Goal: Information Seeking & Learning: Learn about a topic

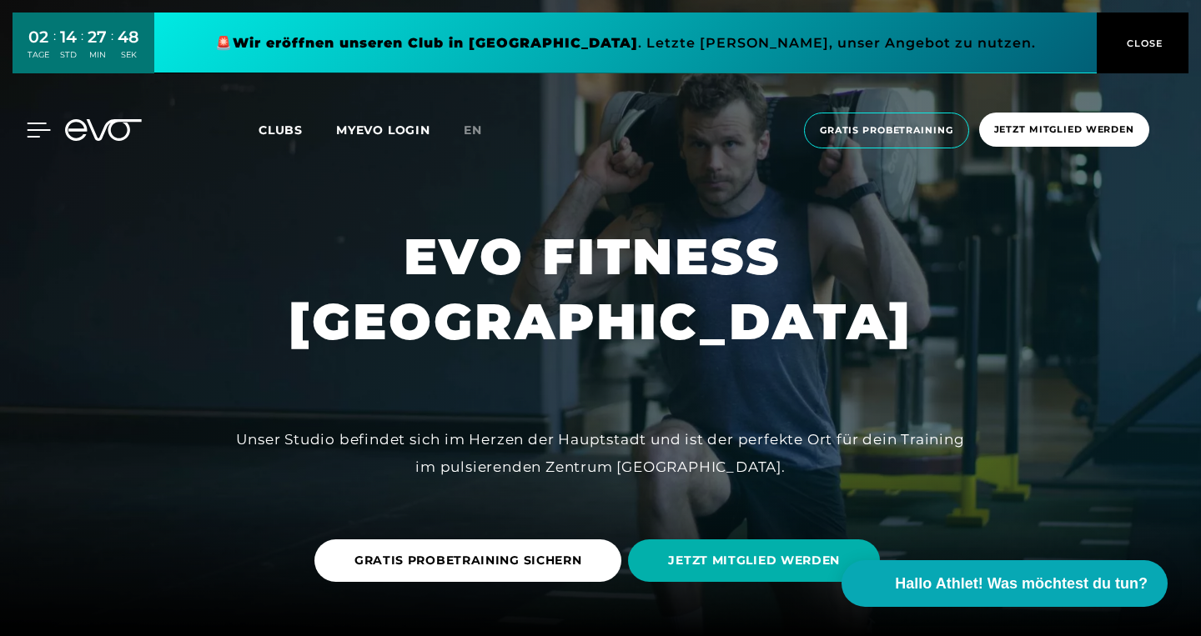
click at [38, 130] on icon at bounding box center [39, 129] width 23 height 13
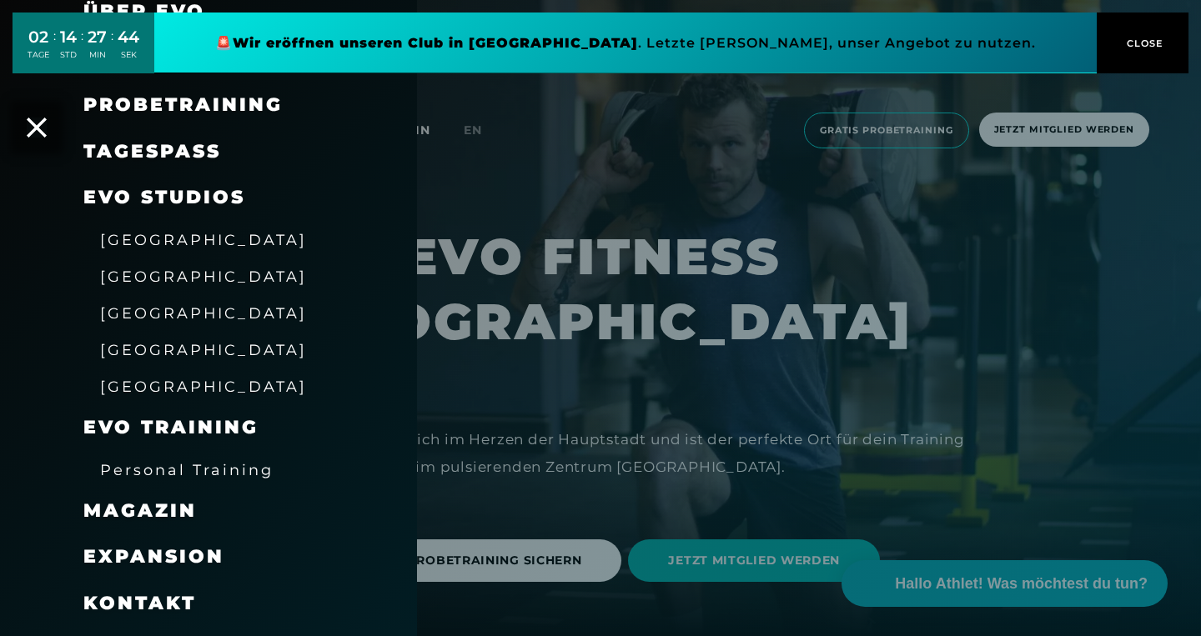
scroll to position [180, 0]
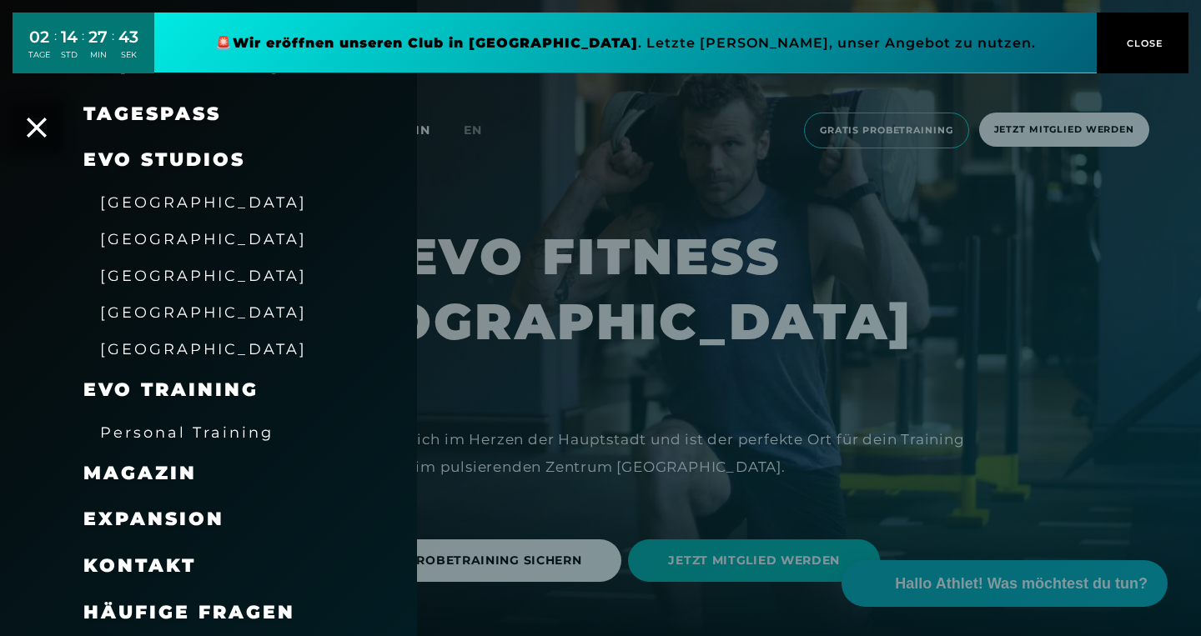
click at [133, 237] on span "[GEOGRAPHIC_DATA]" at bounding box center [203, 239] width 207 height 18
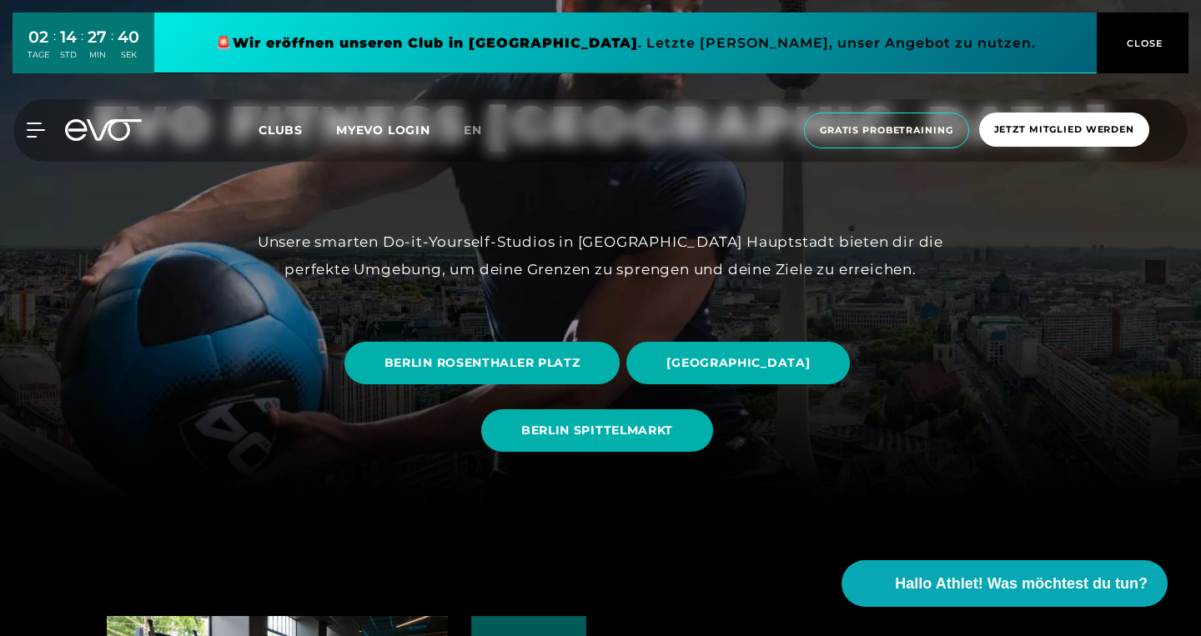
scroll to position [133, 0]
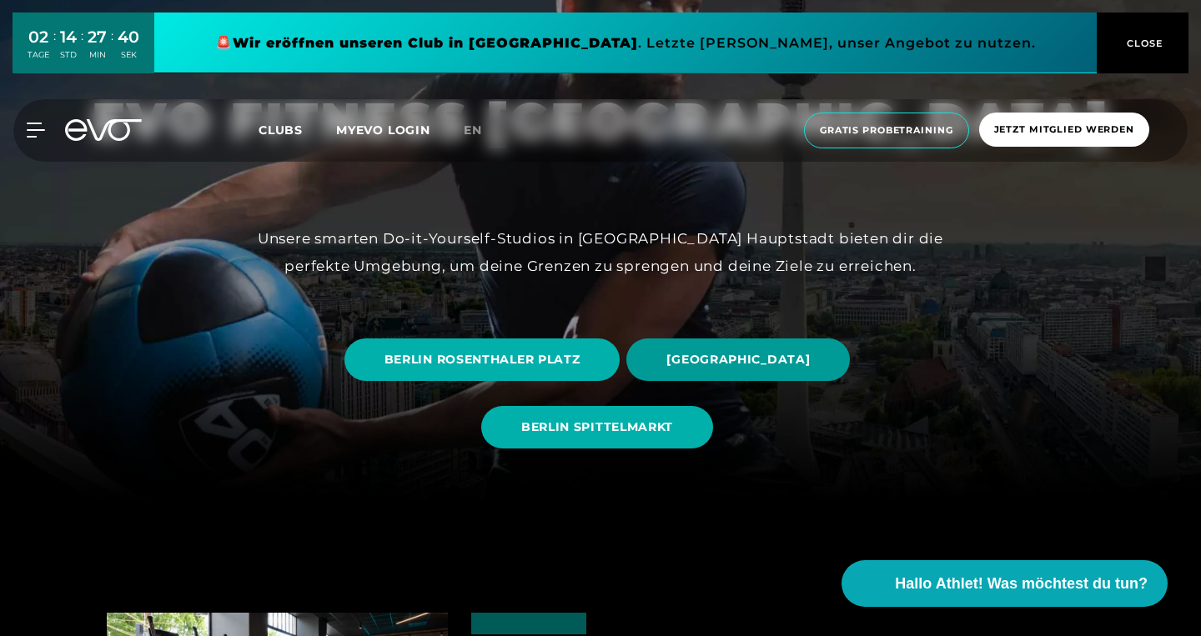
click at [659, 369] on span "[GEOGRAPHIC_DATA]" at bounding box center [737, 360] width 223 height 43
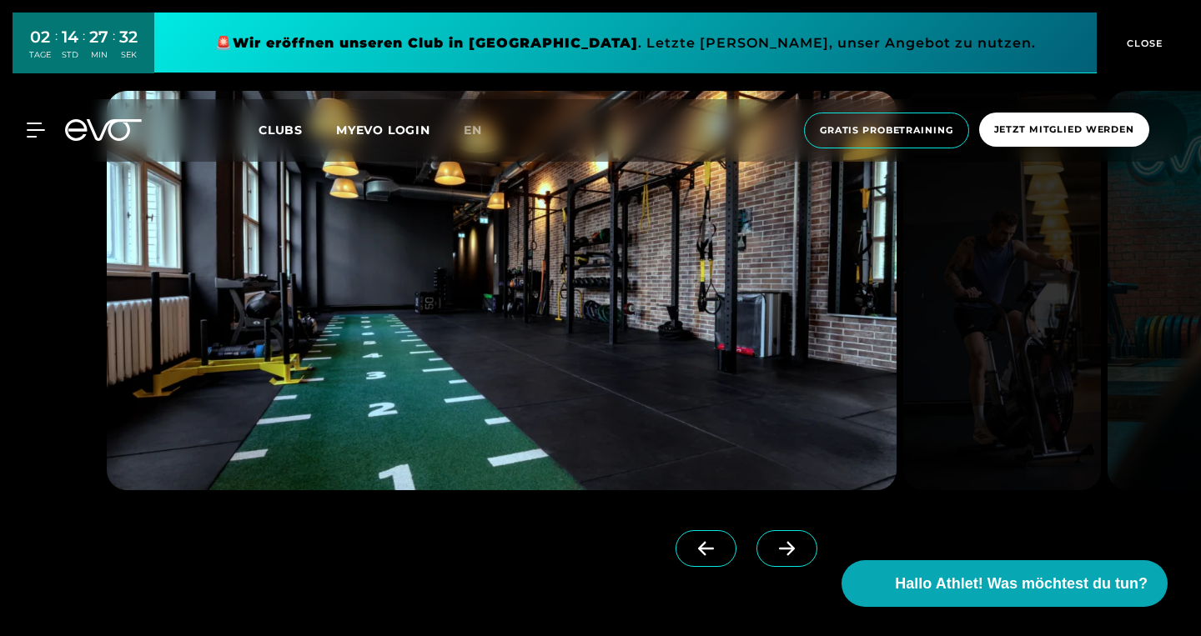
scroll to position [1528, 0]
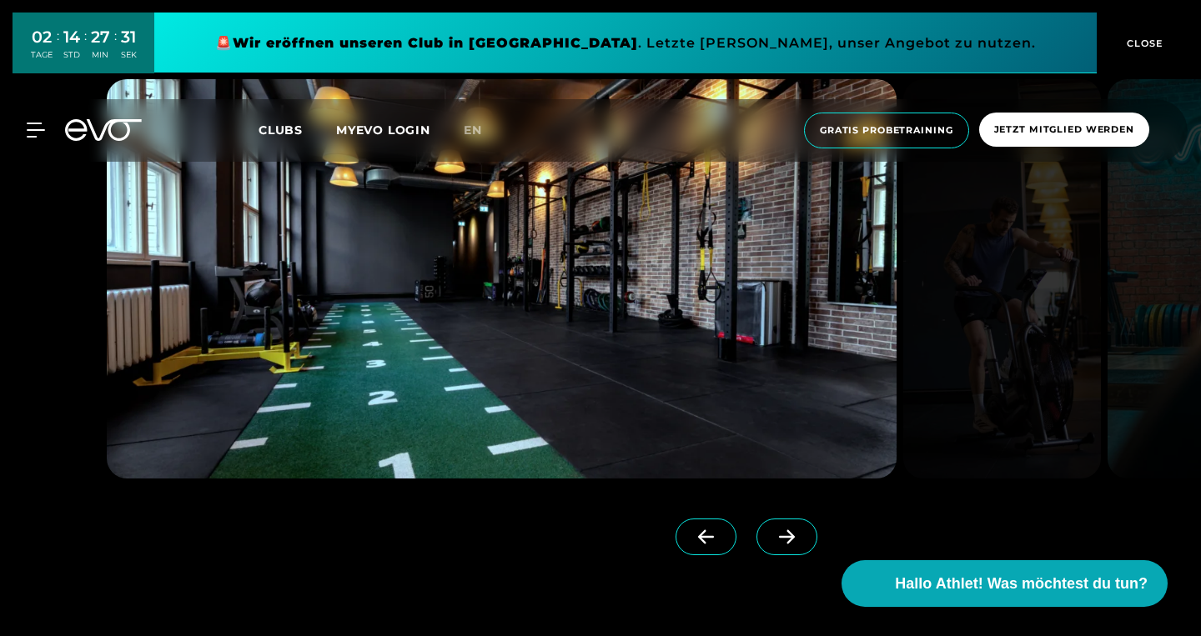
click at [787, 545] on span at bounding box center [786, 537] width 61 height 37
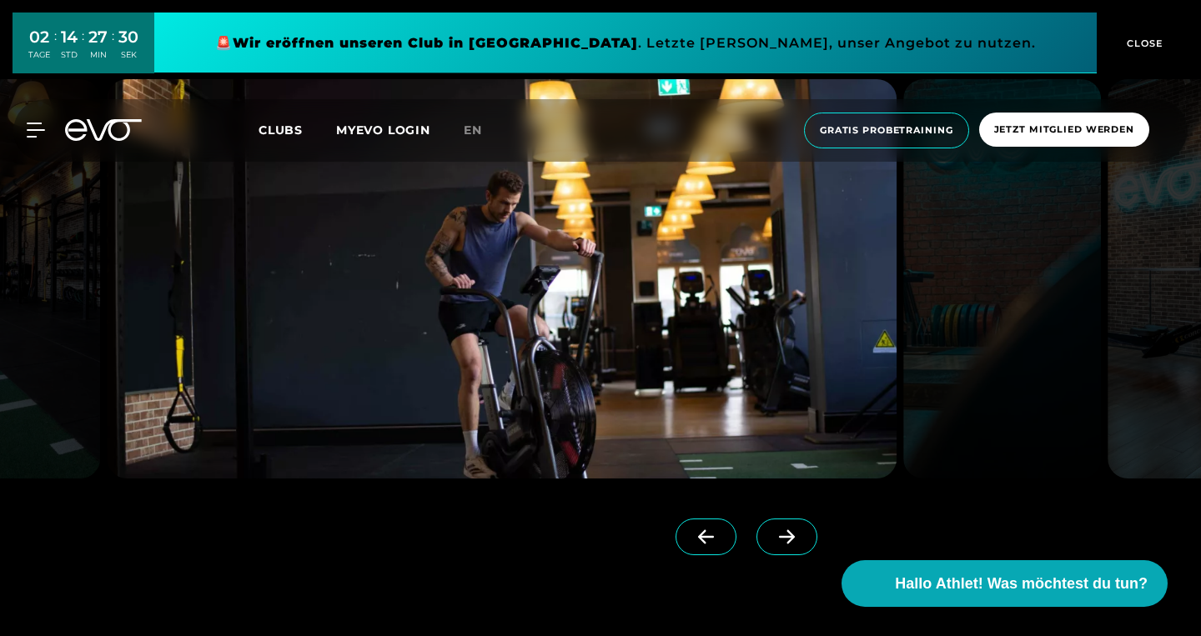
click at [787, 545] on span at bounding box center [786, 537] width 61 height 37
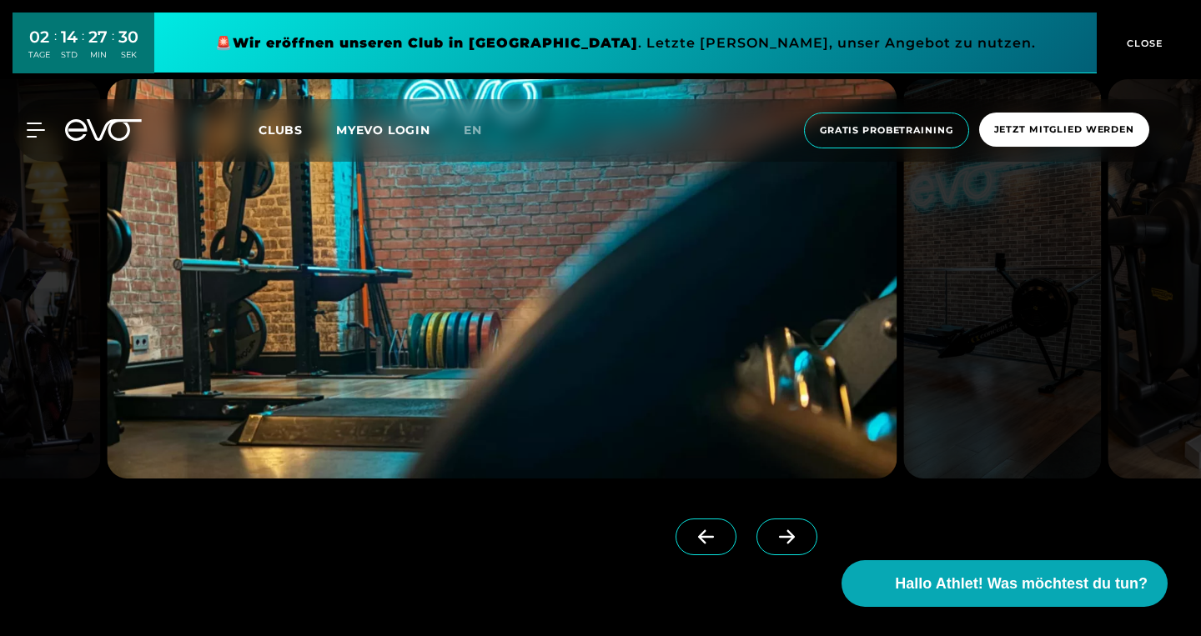
click at [787, 545] on span at bounding box center [786, 537] width 61 height 37
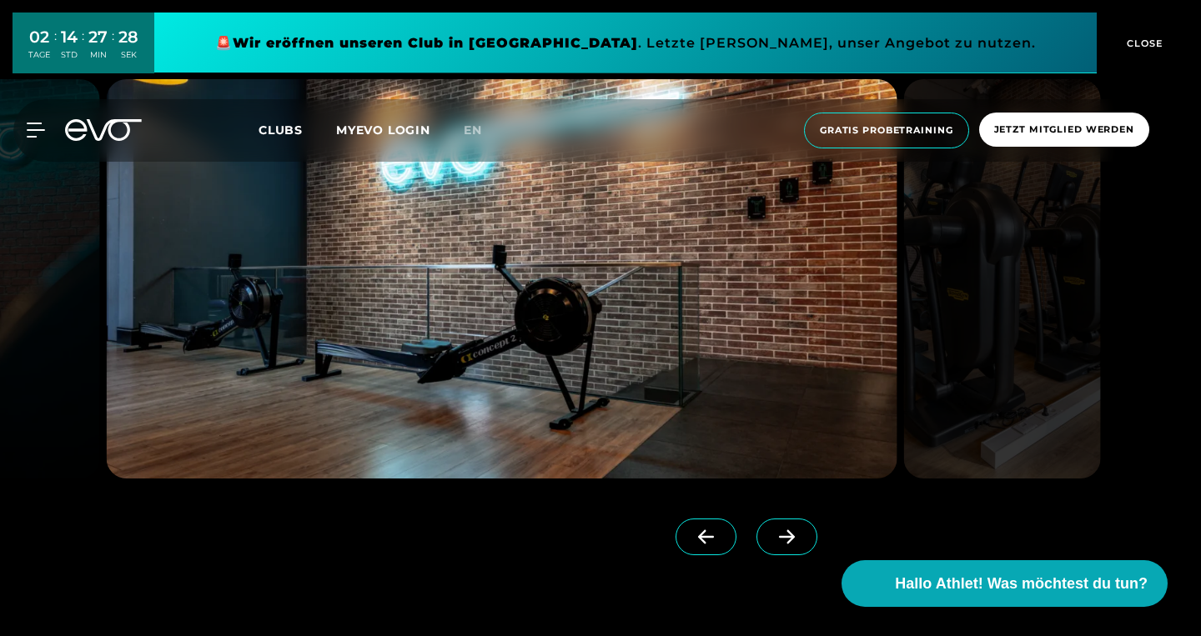
click at [787, 545] on span at bounding box center [786, 537] width 61 height 37
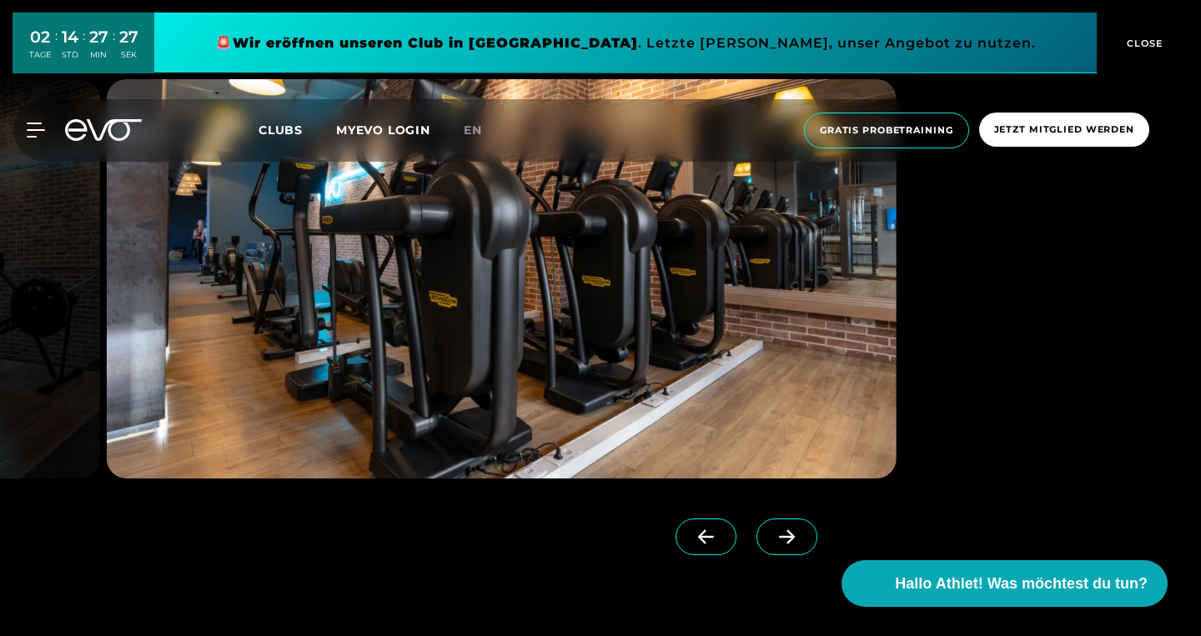
click at [787, 545] on span at bounding box center [786, 537] width 61 height 37
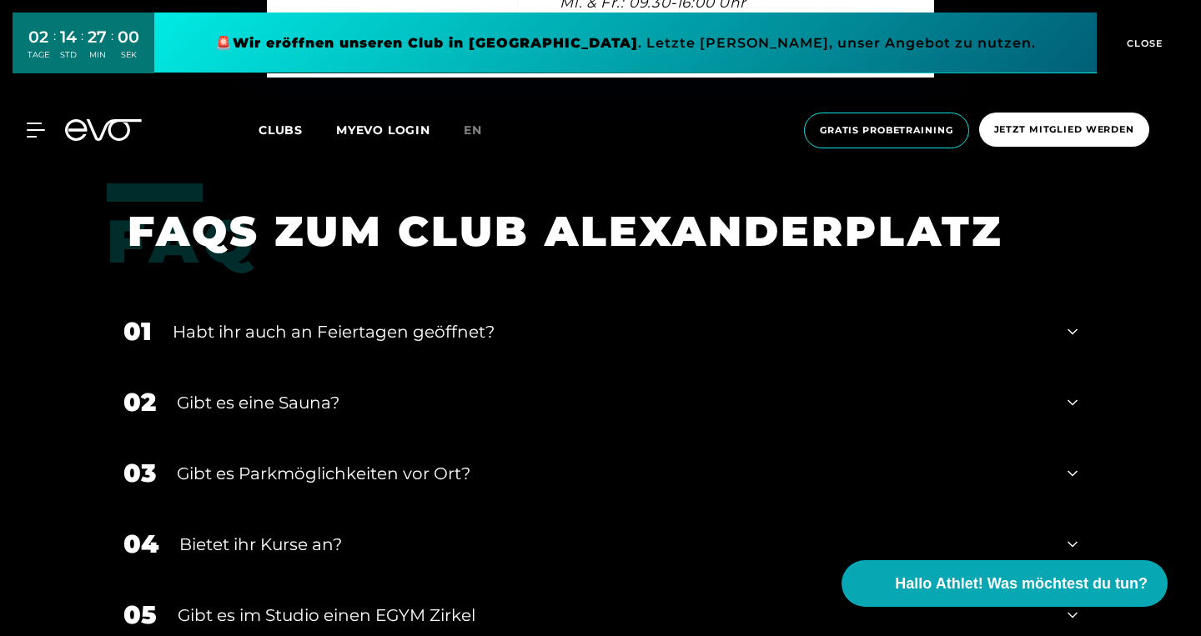
scroll to position [5658, 0]
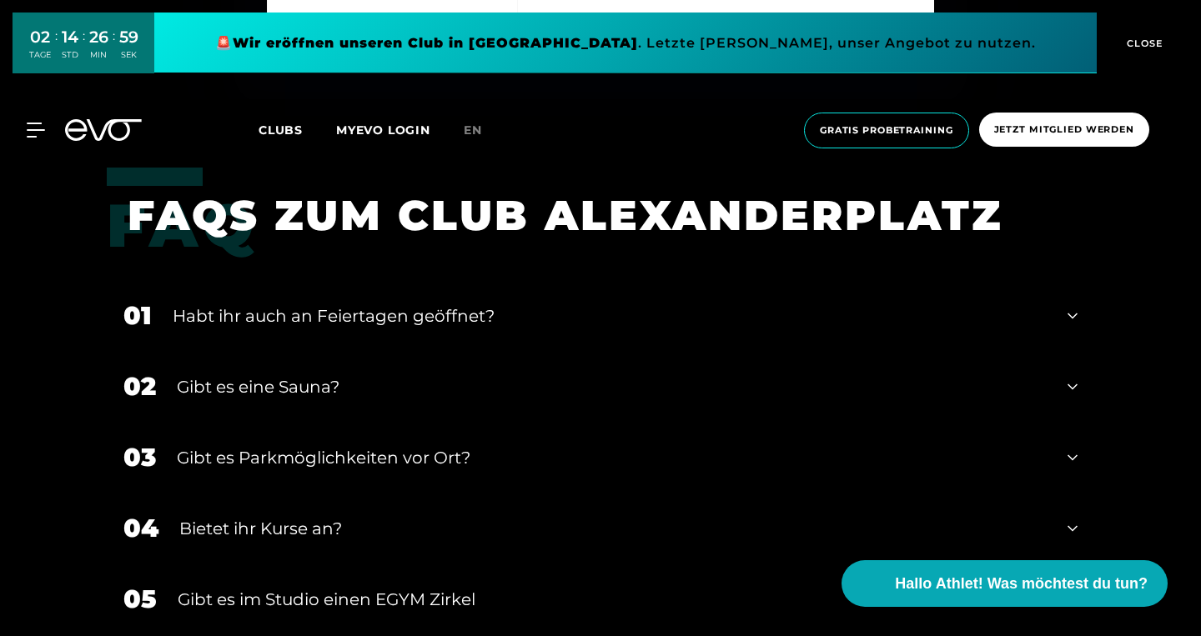
click at [771, 373] on div "02 Gibt es eine Sauna?" at bounding box center [600, 386] width 987 height 71
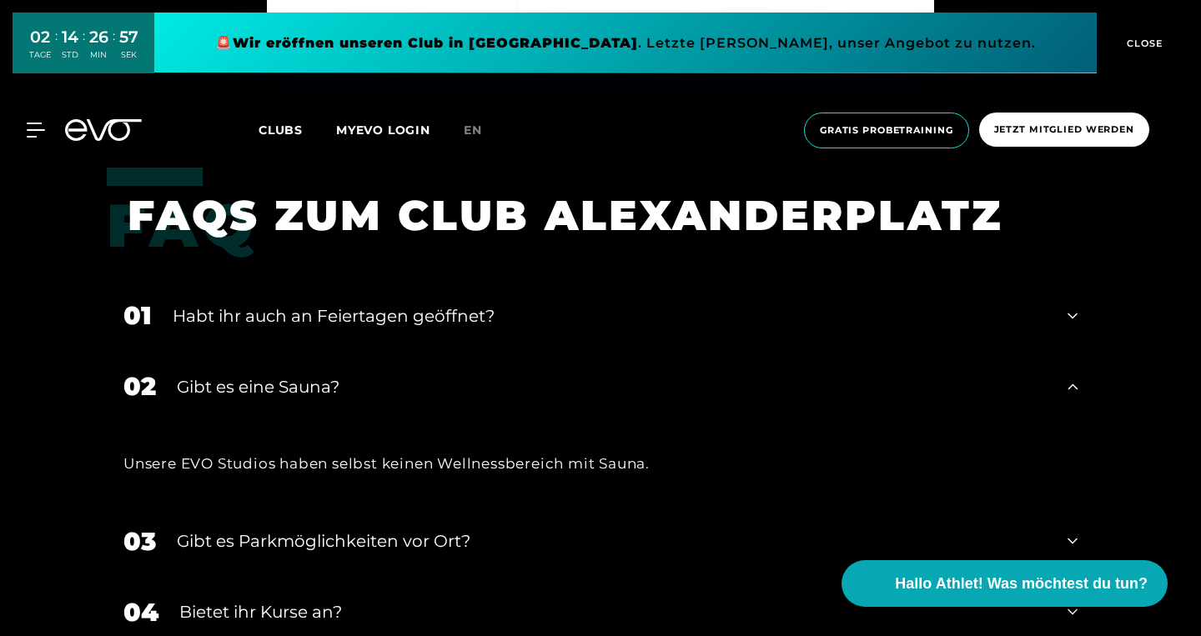
click at [771, 373] on div "02 Gibt es eine Sauna?" at bounding box center [600, 386] width 987 height 71
